Goal: Understand process/instructions

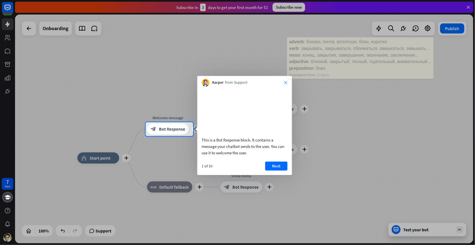
click at [285, 82] on icon "close" at bounding box center [286, 82] width 3 height 3
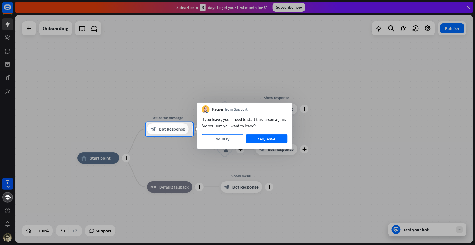
click at [224, 143] on button "No, stay" at bounding box center [223, 138] width 42 height 9
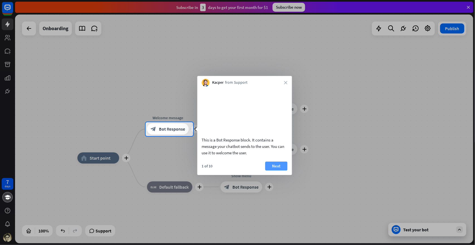
click at [280, 170] on button "Next" at bounding box center [277, 165] width 22 height 9
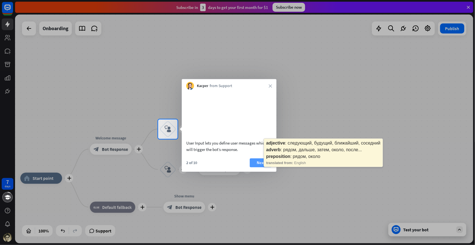
click at [261, 167] on button "Next" at bounding box center [261, 162] width 22 height 9
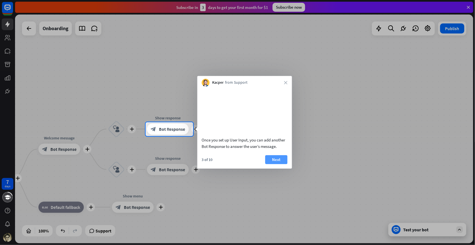
click at [284, 164] on button "Next" at bounding box center [277, 159] width 22 height 9
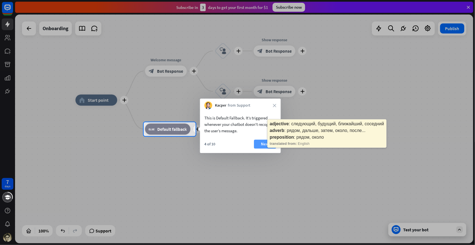
click at [265, 149] on button "Next" at bounding box center [265, 144] width 22 height 9
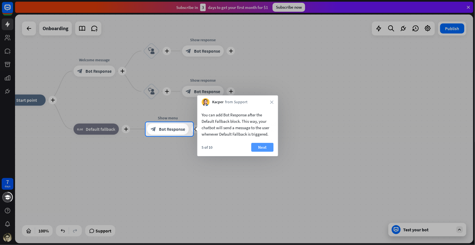
click at [266, 151] on button "Next" at bounding box center [263, 147] width 22 height 9
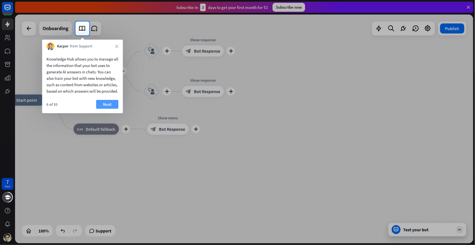
click at [100, 109] on button "Next" at bounding box center [107, 104] width 22 height 9
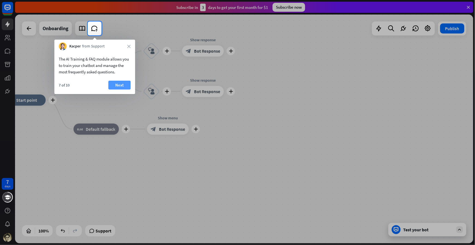
click at [114, 89] on button "Next" at bounding box center [119, 85] width 22 height 9
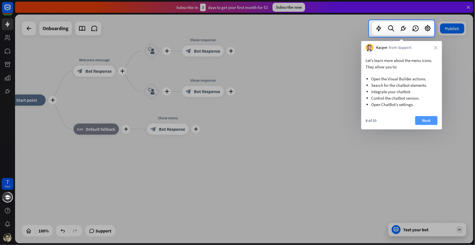
click at [423, 125] on button "Next" at bounding box center [427, 120] width 22 height 9
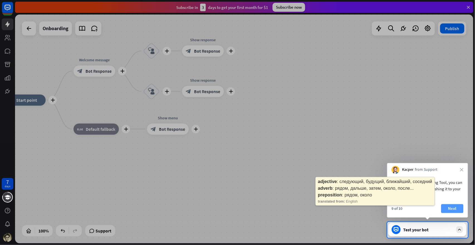
click at [452, 208] on button "Next" at bounding box center [453, 208] width 22 height 9
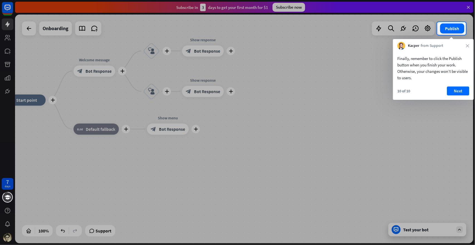
click at [8, 52] on div at bounding box center [237, 140] width 475 height 210
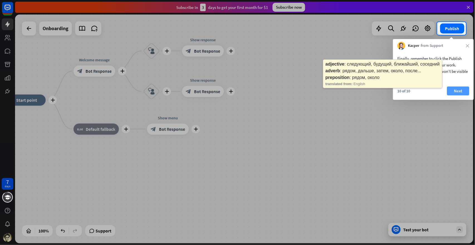
click at [460, 91] on button "Next" at bounding box center [459, 90] width 22 height 9
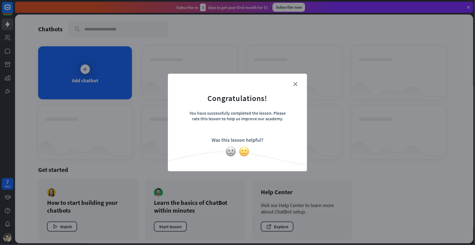
click at [244, 151] on img at bounding box center [244, 151] width 11 height 11
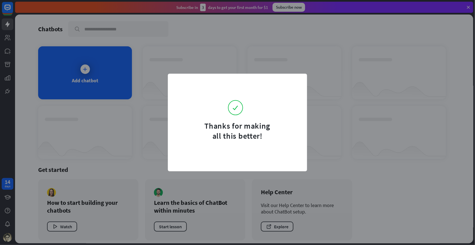
click at [297, 82] on form "Thanks for making all this better!" at bounding box center [237, 111] width 125 height 60
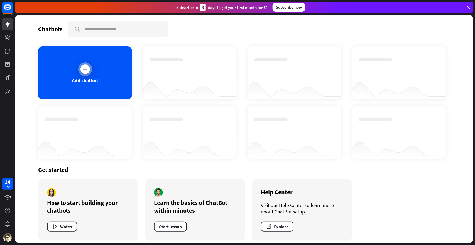
click at [88, 66] on div at bounding box center [85, 68] width 9 height 9
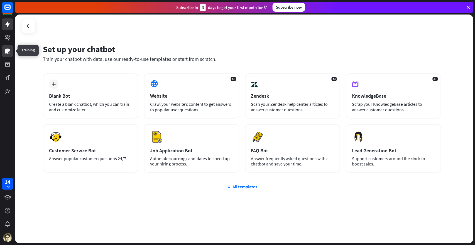
click at [8, 48] on icon at bounding box center [8, 50] width 6 height 5
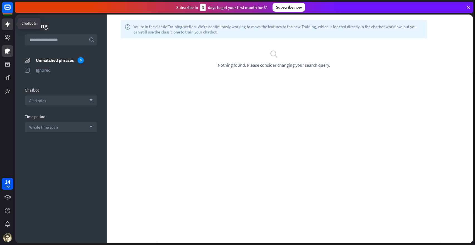
click at [6, 21] on link at bounding box center [8, 24] width 12 height 12
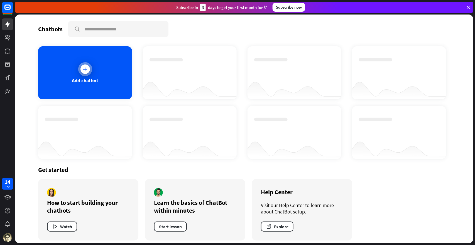
click at [88, 65] on div at bounding box center [85, 69] width 14 height 14
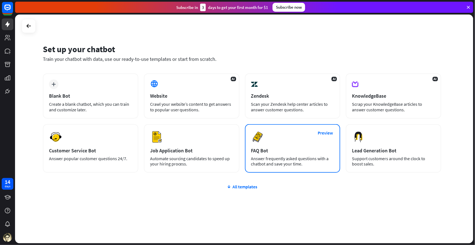
click at [266, 139] on div "Preview FAQ Bot [PERSON_NAME] frequently asked questions with a chatbot and sav…" at bounding box center [293, 148] width 96 height 48
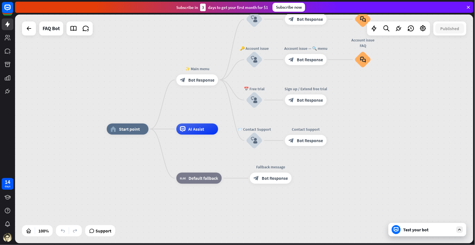
click at [417, 236] on div "Test your bot" at bounding box center [428, 229] width 78 height 13
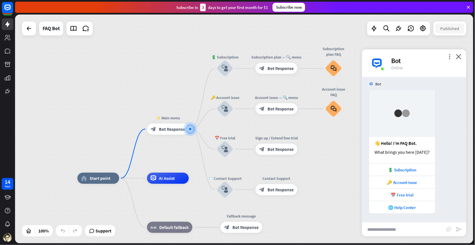
scroll to position [10, 0]
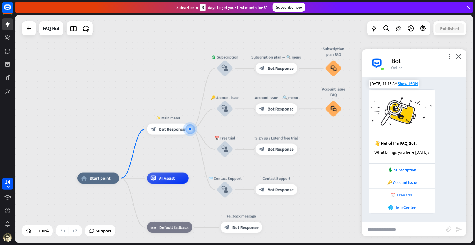
click at [408, 195] on div "📅 Free trial" at bounding box center [402, 194] width 61 height 5
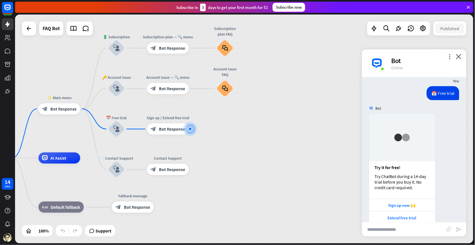
scroll to position [173, 0]
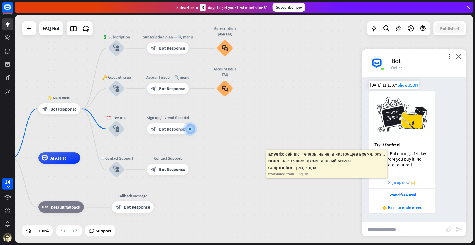
click at [405, 181] on div "Sign up now 🙌" at bounding box center [402, 181] width 61 height 5
